Goal: Transaction & Acquisition: Purchase product/service

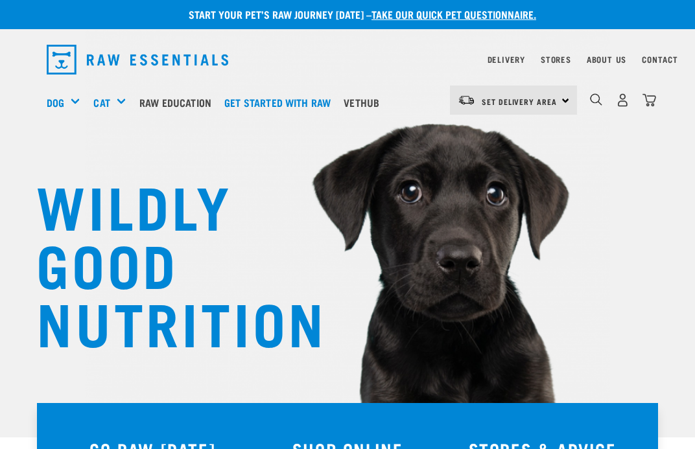
click at [628, 106] on img "dropdown navigation" at bounding box center [623, 100] width 14 height 14
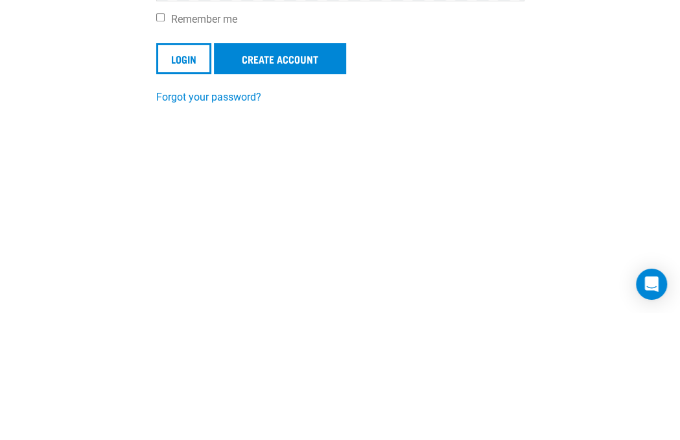
type input "Lisabradynz@gmail.com"
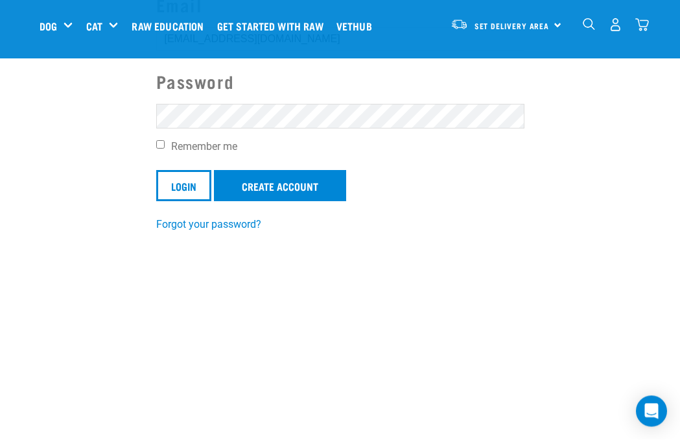
click at [183, 187] on input "Login" at bounding box center [183, 186] width 55 height 31
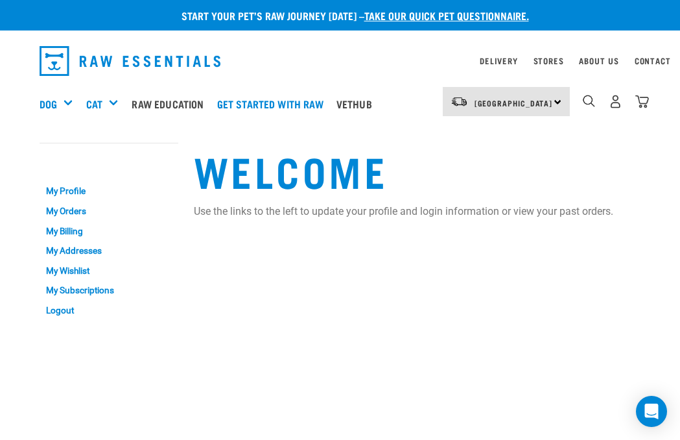
click at [65, 209] on link "My Orders" at bounding box center [109, 211] width 139 height 20
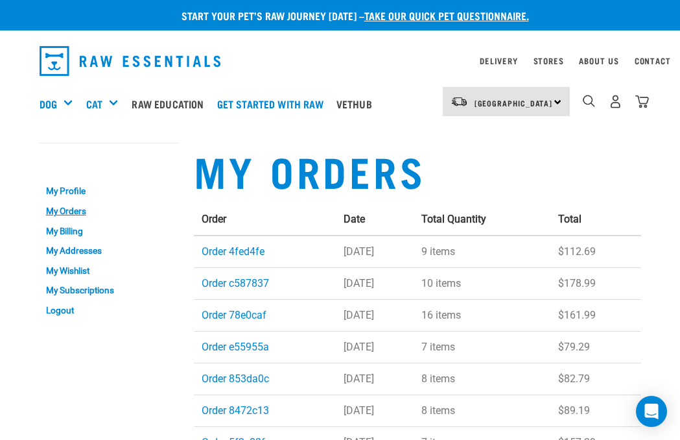
click at [232, 250] on link "Order 4fed4fe" at bounding box center [233, 251] width 63 height 12
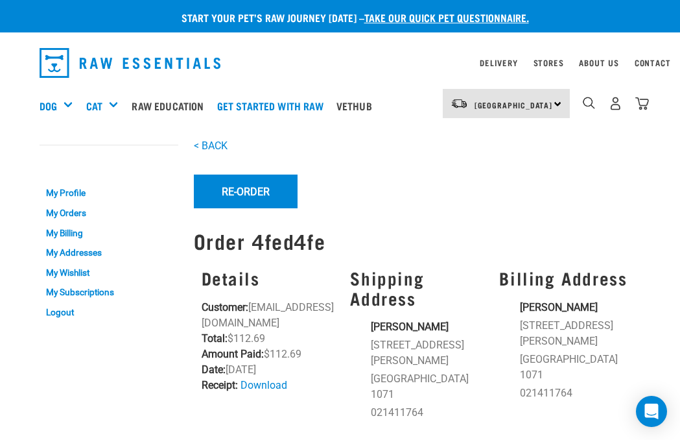
click at [237, 191] on button "Re-Order" at bounding box center [246, 191] width 104 height 34
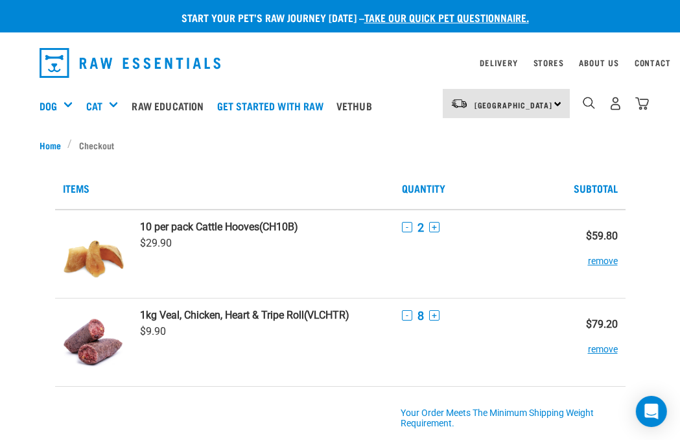
scroll to position [0, 8]
click at [0, 0] on div "Mixes & Minces" at bounding box center [0, 0] width 0 height 0
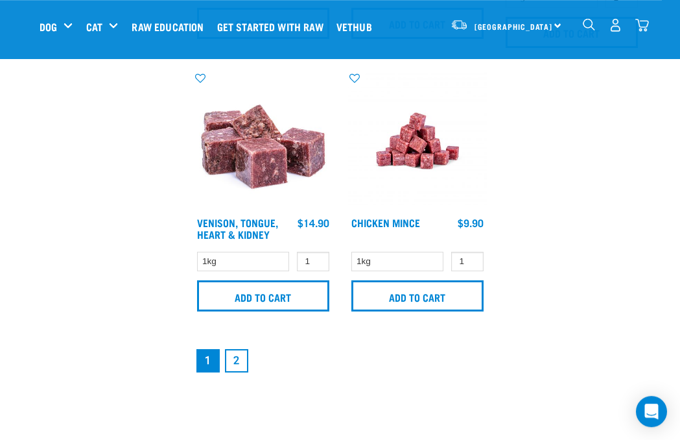
scroll to position [2686, 0]
click at [235, 372] on link "2" at bounding box center [236, 360] width 23 height 23
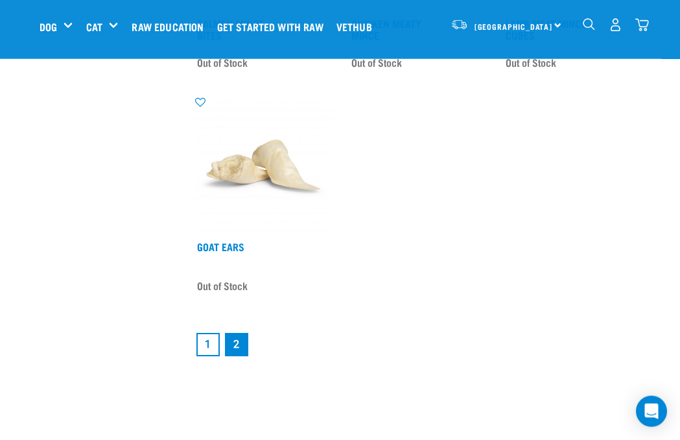
scroll to position [2596, 0]
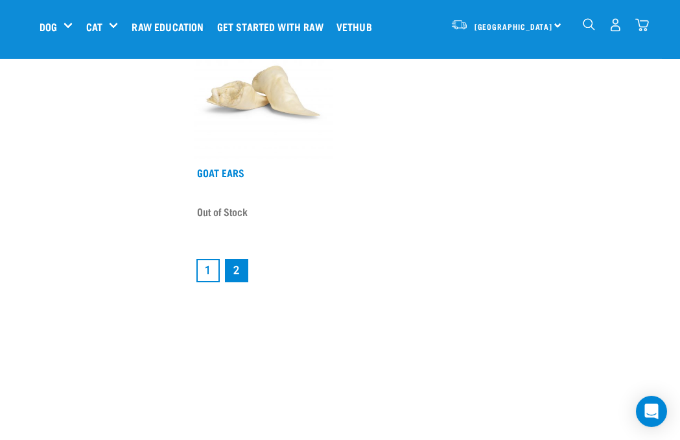
click at [202, 282] on link "1" at bounding box center [207, 270] width 23 height 23
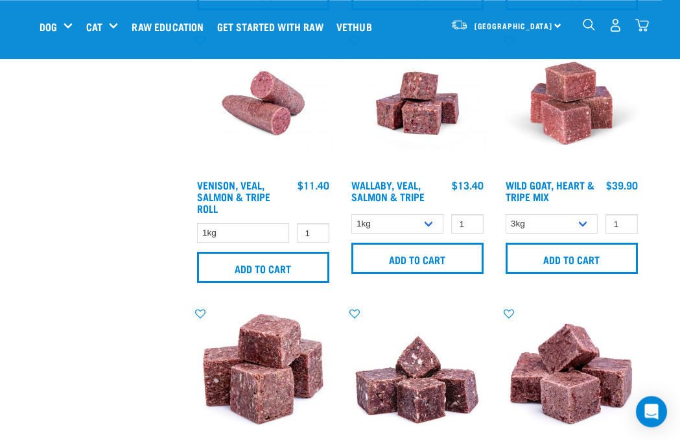
scroll to position [1914, 0]
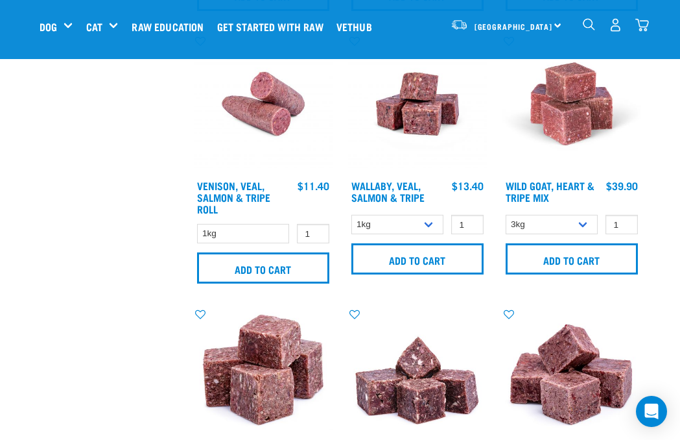
click at [596, 274] on input "Add to cart" at bounding box center [572, 258] width 132 height 31
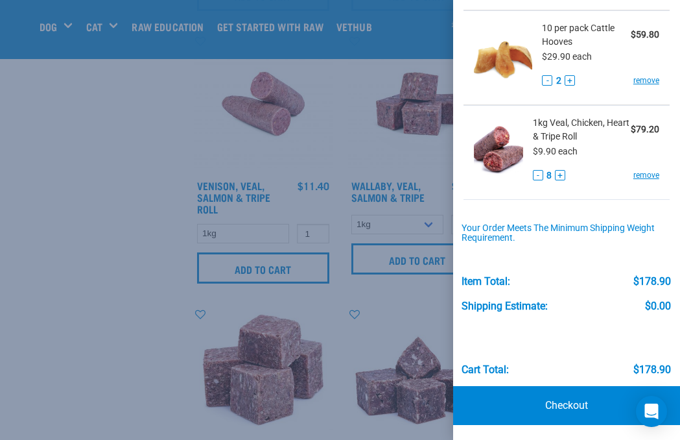
scroll to position [167, 0]
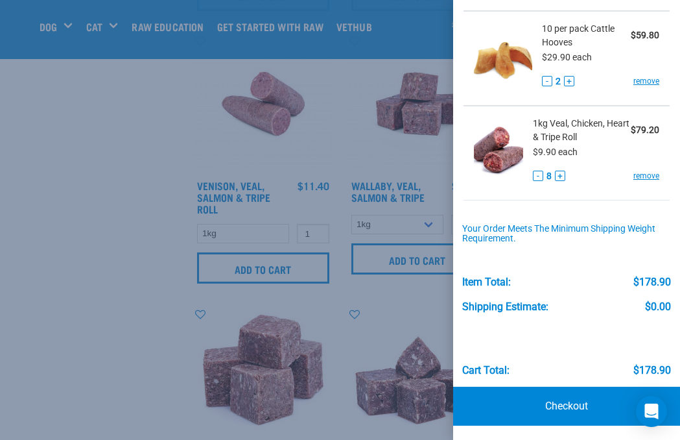
click at [538, 178] on button "-" at bounding box center [538, 176] width 10 height 10
click at [528, 181] on div "1kg Veal, Chicken, Heart & Tripe Roll $79.20 $9.90 each - 7 + remove" at bounding box center [591, 153] width 136 height 73
click at [537, 171] on button "-" at bounding box center [538, 176] width 10 height 10
click at [538, 171] on button "-" at bounding box center [538, 176] width 10 height 10
click at [537, 171] on button "-" at bounding box center [538, 176] width 10 height 10
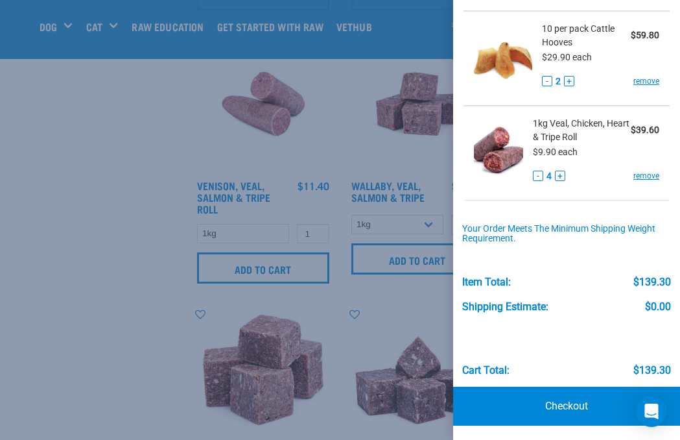
click at [545, 92] on div "10 per pack Cattle Hooves $59.80 $29.90 each - 2 + remove" at bounding box center [595, 58] width 127 height 73
click at [545, 82] on button "-" at bounding box center [547, 81] width 10 height 10
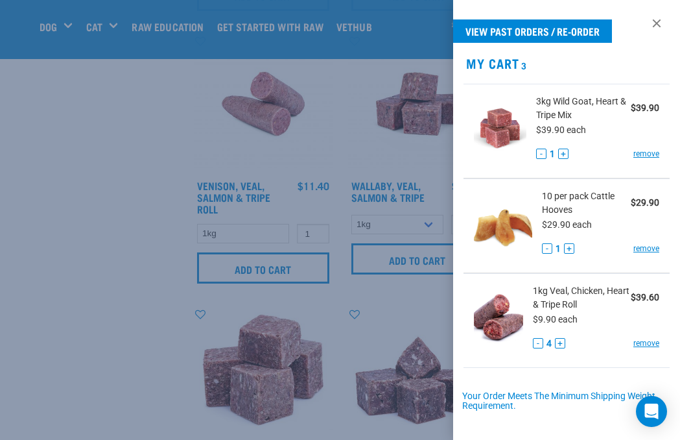
scroll to position [0, 0]
click at [562, 158] on button "+" at bounding box center [563, 153] width 10 height 10
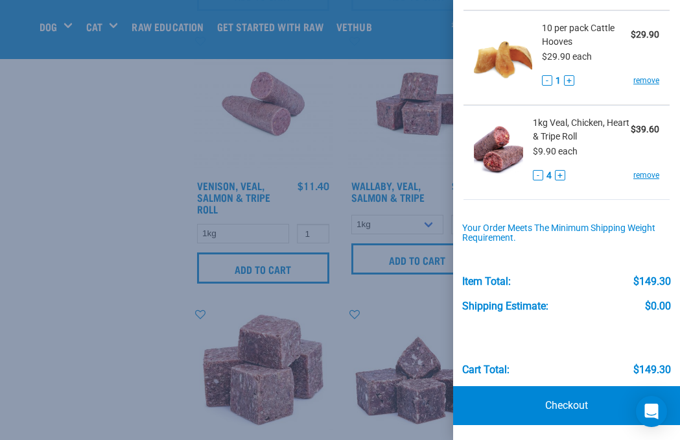
scroll to position [167, 0]
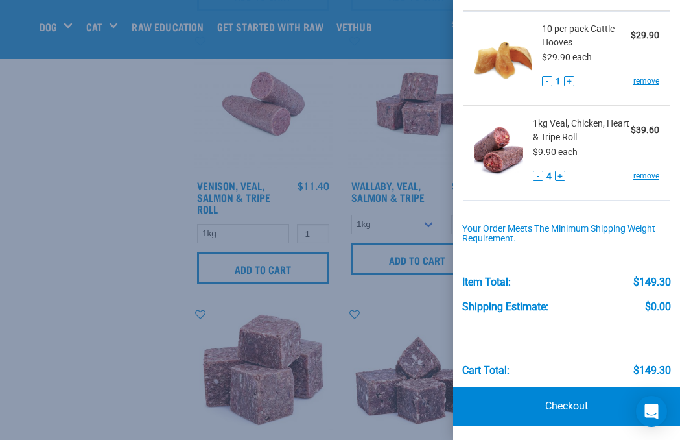
click at [584, 404] on link "Checkout" at bounding box center [566, 405] width 227 height 39
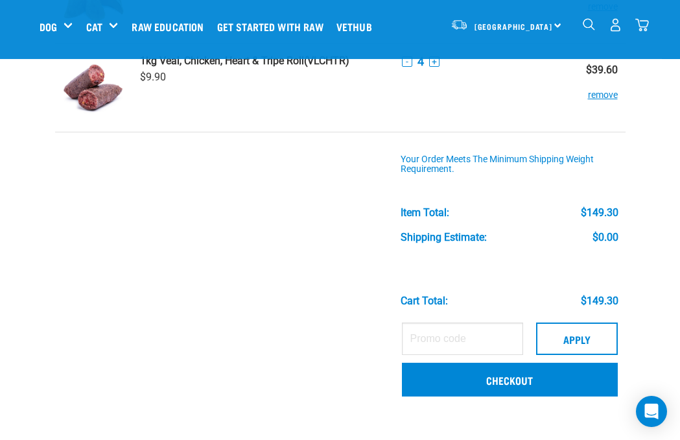
scroll to position [244, 0]
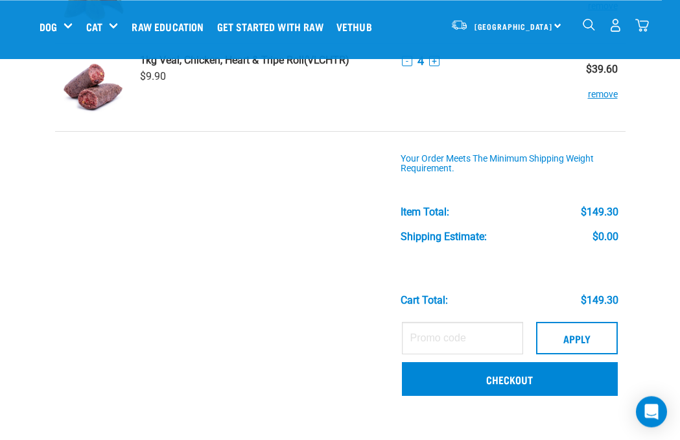
click at [551, 382] on link "Checkout" at bounding box center [510, 379] width 216 height 34
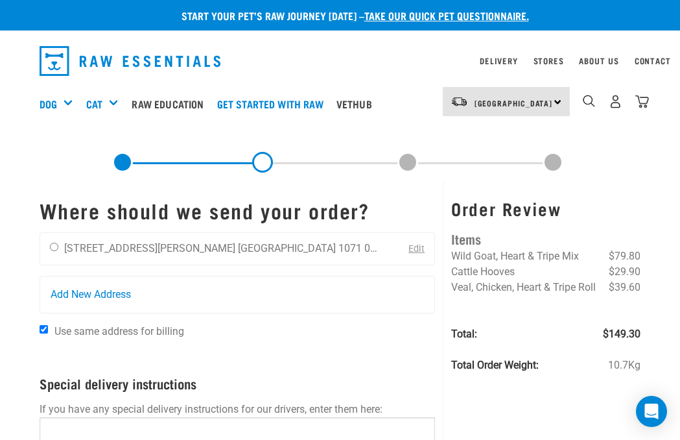
click at [51, 250] on input "radio" at bounding box center [54, 247] width 8 height 8
radio input "true"
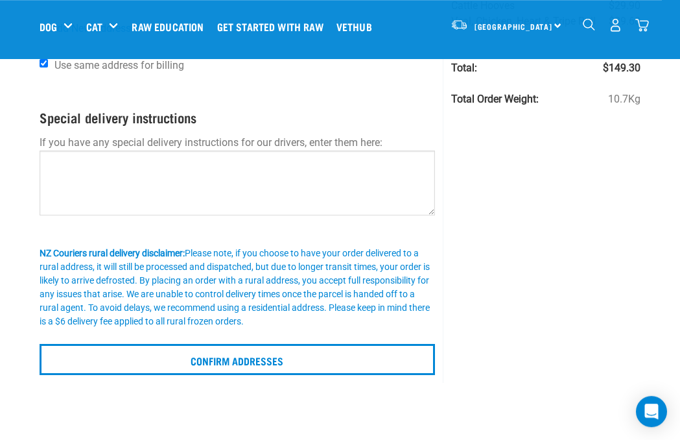
scroll to position [167, 0]
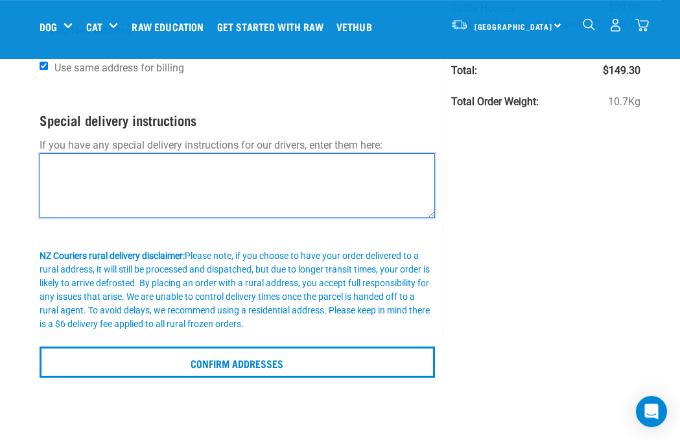
click at [211, 192] on textarea at bounding box center [238, 185] width 396 height 65
type textarea "Y"
type textarea "Throw over gate"
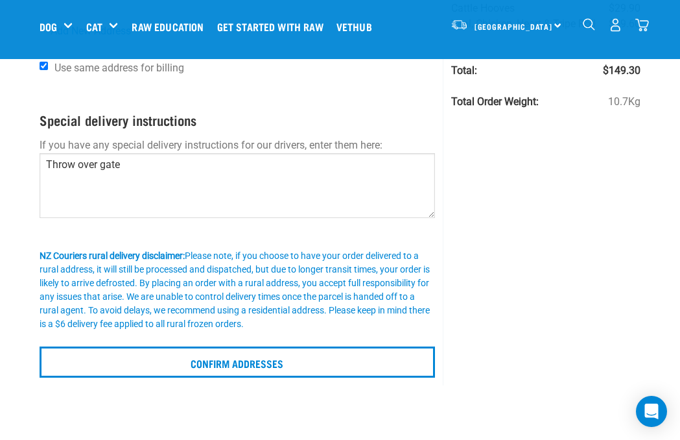
click at [571, 189] on div "Order Review Items Wild Goat, Heart & Tripe Mix $79.80 Cattle Hooves $29.90 Vea…" at bounding box center [546, 150] width 206 height 469
click at [326, 370] on input "Confirm addresses" at bounding box center [238, 361] width 396 height 31
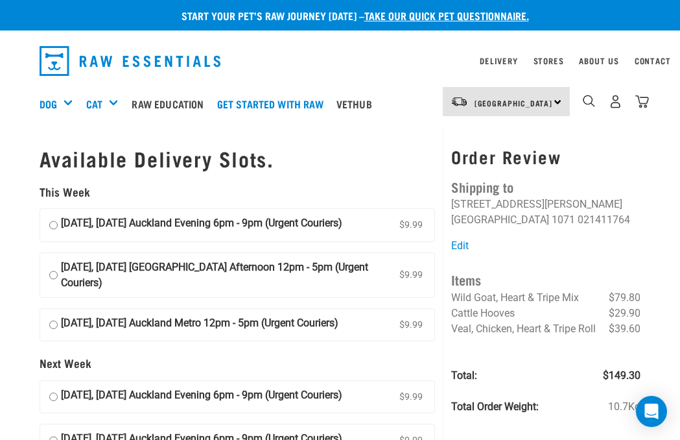
click at [52, 226] on input "[DATE], [DATE] Auckland Evening 6pm - 9pm (Urgent Couriers) $9.99" at bounding box center [53, 224] width 8 height 19
radio input "true"
